Goal: Obtain resource: Download file/media

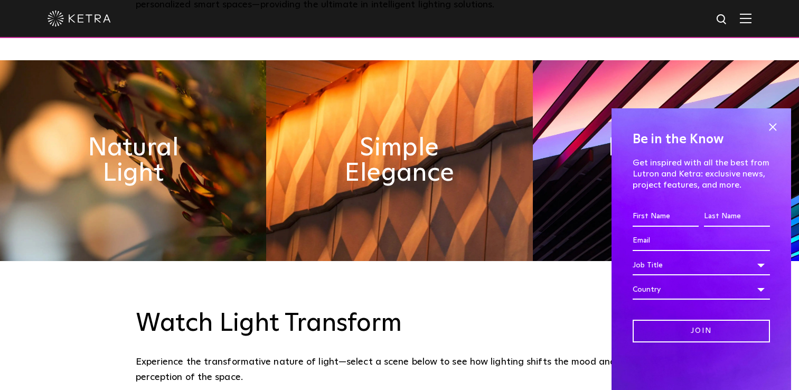
scroll to position [528, 0]
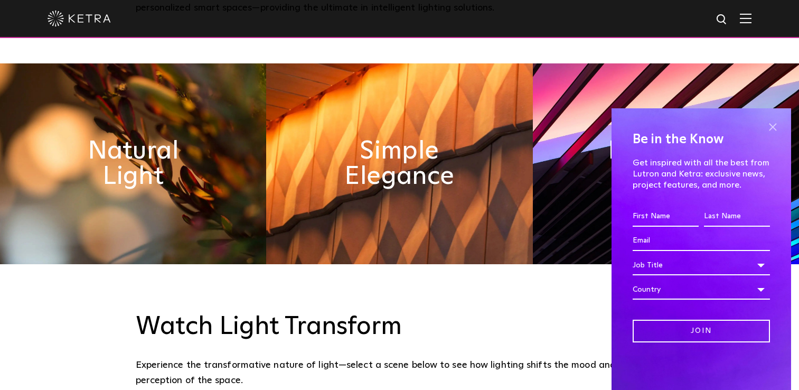
click at [778, 124] on span at bounding box center [772, 127] width 16 height 16
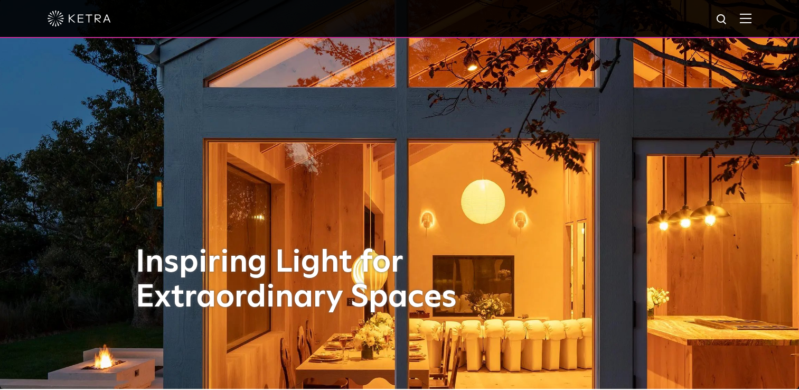
scroll to position [0, 0]
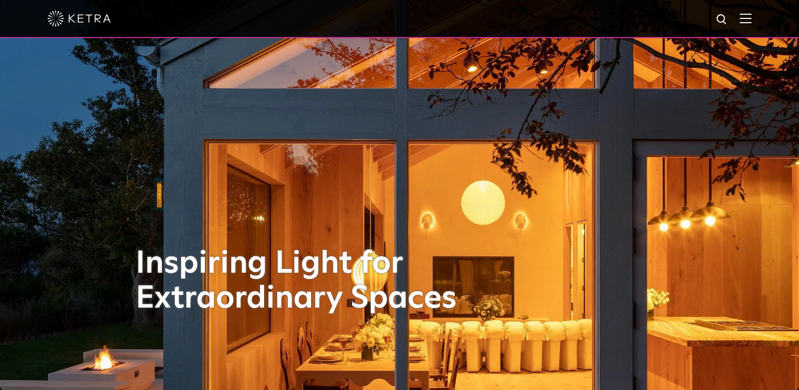
click at [751, 17] on img at bounding box center [746, 18] width 12 height 10
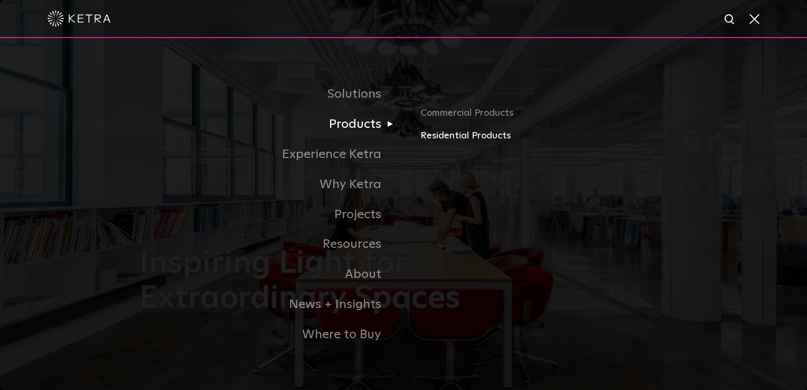
click at [428, 139] on link "Residential Products" at bounding box center [543, 135] width 247 height 15
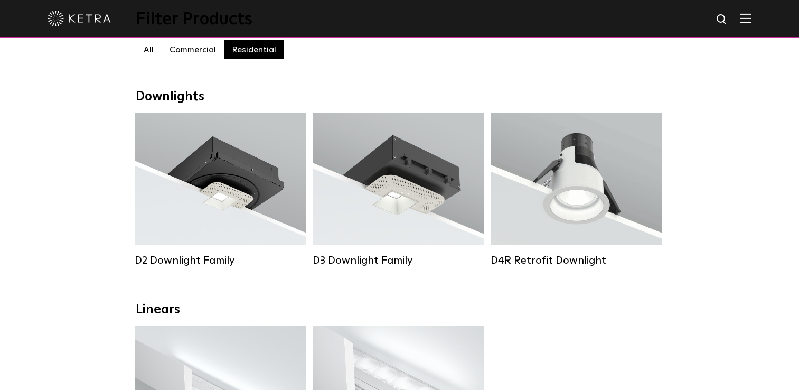
scroll to position [158, 0]
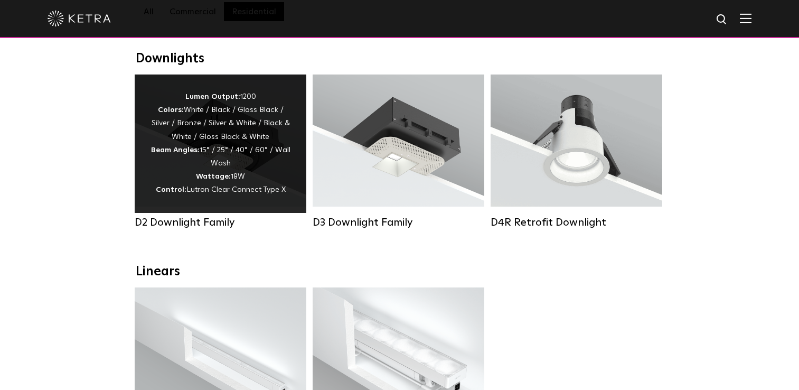
click at [246, 144] on div "Lumen Output: 1200 Colors: White / Black / Gloss Black / Silver / Bronze / Silv…" at bounding box center [220, 143] width 140 height 107
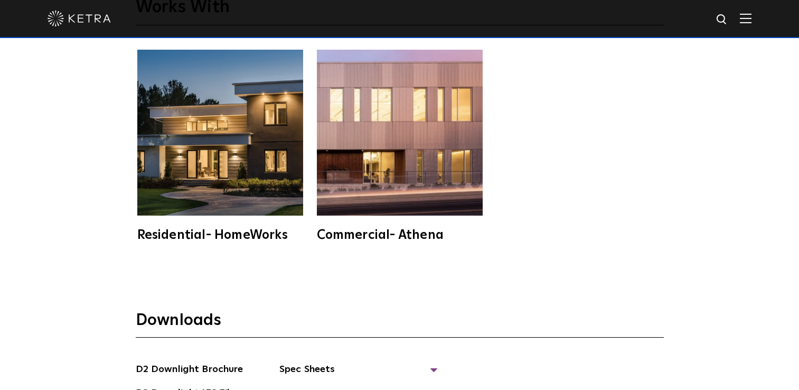
scroll to position [2745, 0]
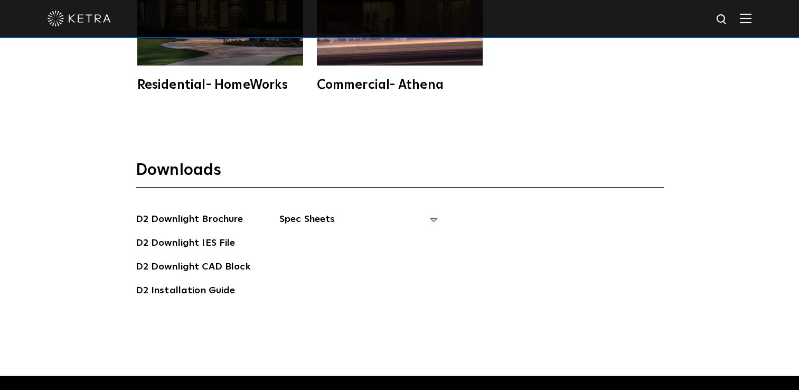
click at [286, 212] on span "Spec Sheets" at bounding box center [358, 223] width 158 height 23
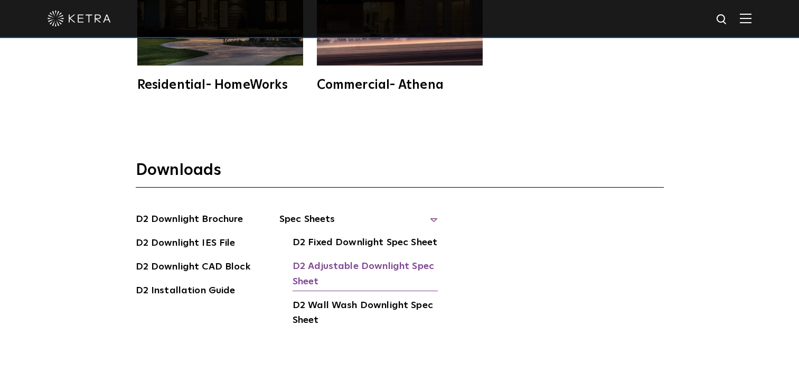
click at [313, 259] on link "D2 Adjustable Downlight Spec Sheet" at bounding box center [364, 275] width 145 height 32
